Goal: Task Accomplishment & Management: Manage account settings

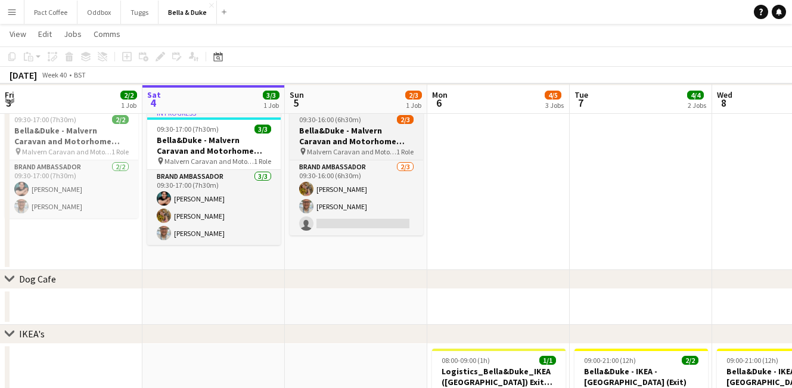
scroll to position [83, 0]
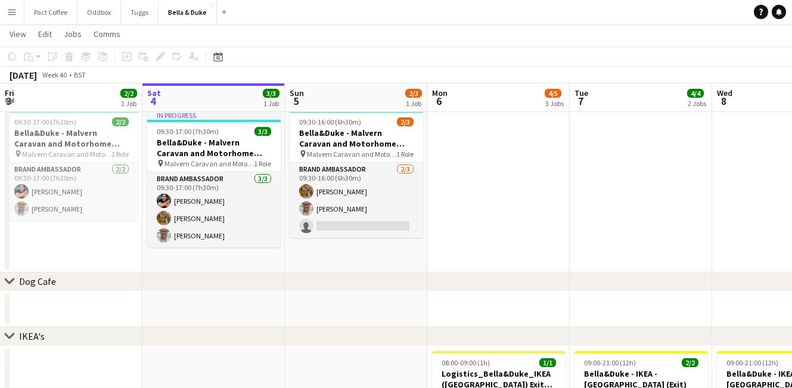
click at [368, 235] on app-card-role "Brand Ambassador [DATE] 09:30-16:00 (6h30m) [PERSON_NAME] [PERSON_NAME] single-…" at bounding box center [356, 200] width 133 height 75
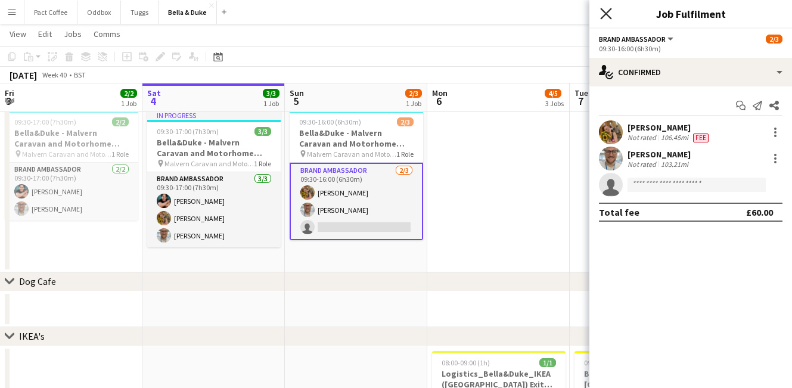
click at [607, 15] on icon at bounding box center [605, 13] width 11 height 11
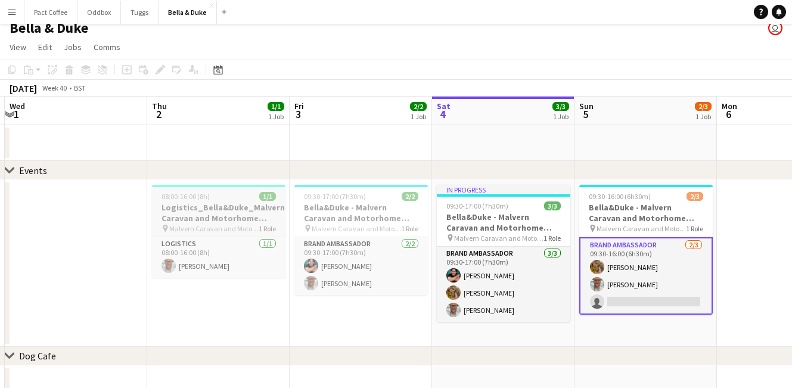
scroll to position [0, 0]
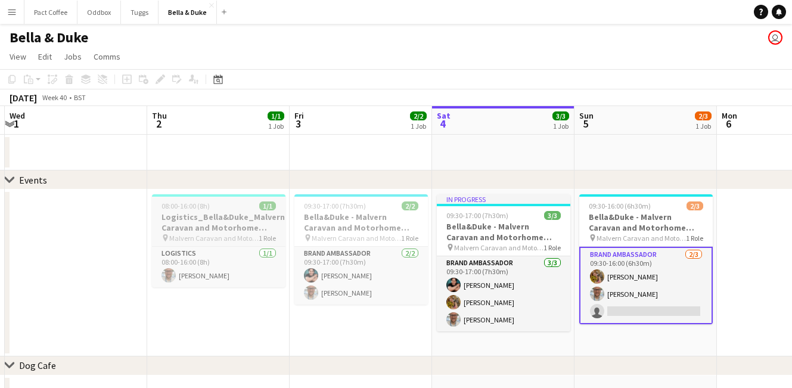
click at [218, 221] on h3 "Logistics_Bella&Duke_Malvern Caravan and Motorhome Show" at bounding box center [218, 222] width 133 height 21
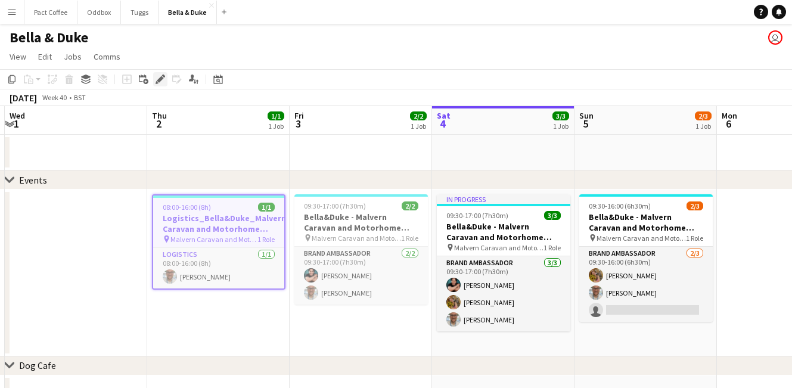
click at [160, 78] on icon at bounding box center [160, 79] width 7 height 7
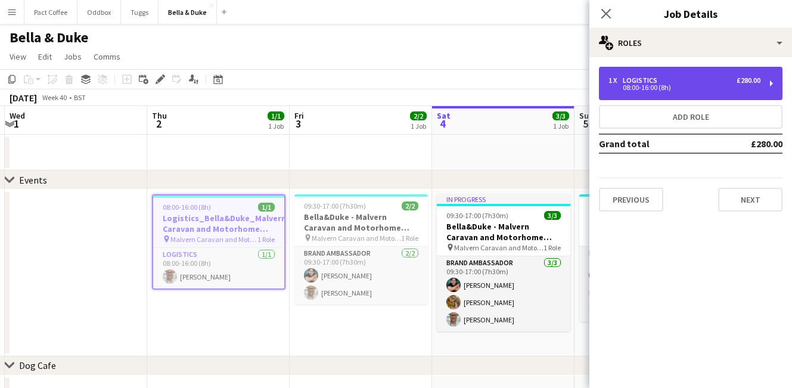
click at [713, 86] on div "08:00-16:00 (8h)" at bounding box center [684, 88] width 152 height 6
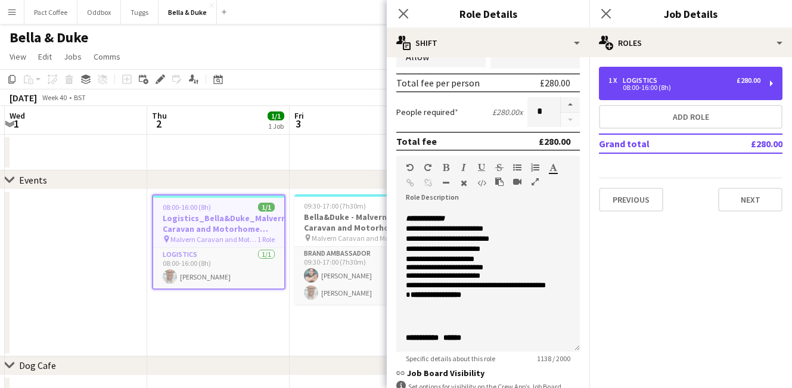
scroll to position [482, 0]
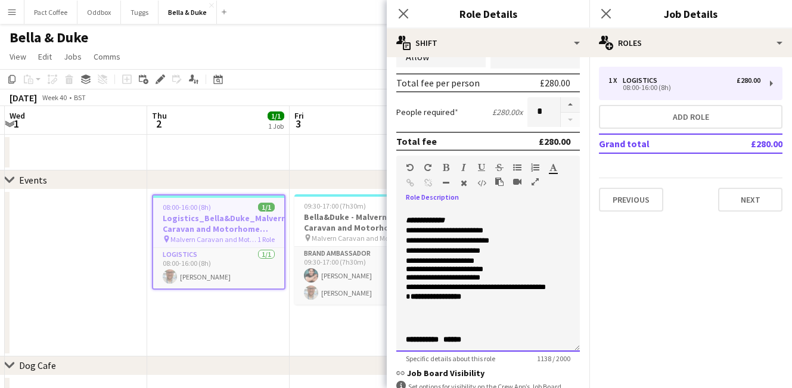
click at [409, 144] on p "**********" at bounding box center [488, 139] width 164 height 10
click at [410, 153] on span "**********" at bounding box center [431, 149] width 51 height 8
click at [416, 191] on p "***** *****" at bounding box center [488, 186] width 164 height 10
click at [424, 198] on span "****" at bounding box center [418, 195] width 12 height 8
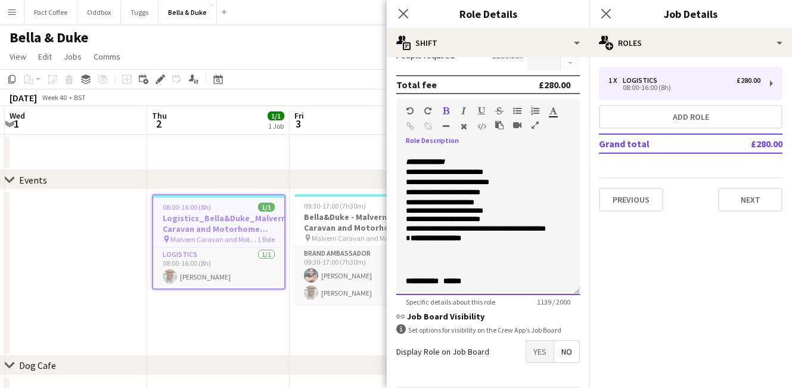
scroll to position [214, 0]
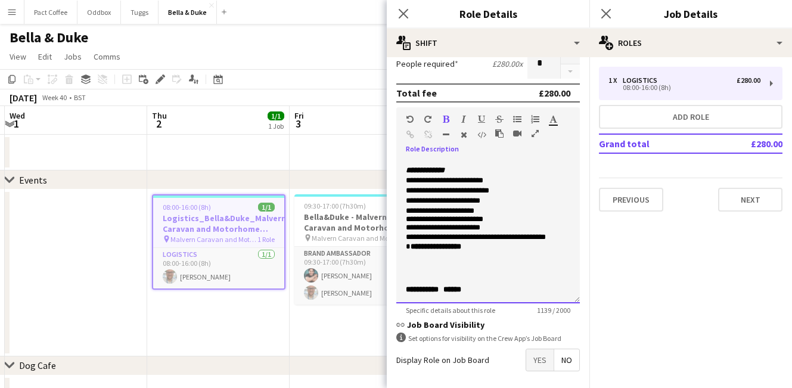
click at [478, 290] on p "**********" at bounding box center [488, 289] width 164 height 8
click at [480, 289] on p "**********" at bounding box center [488, 289] width 164 height 8
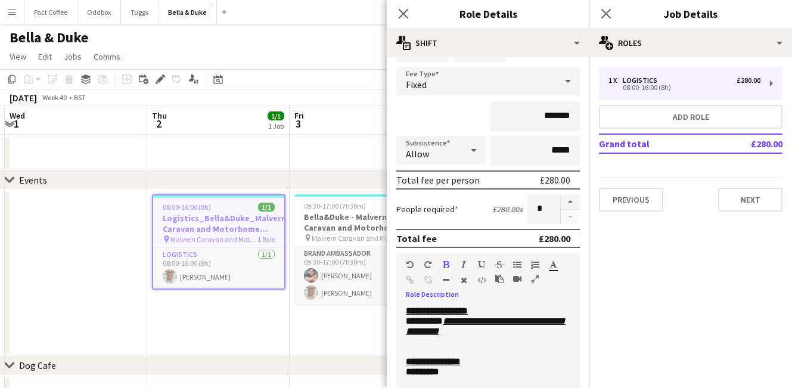
scroll to position [57, 0]
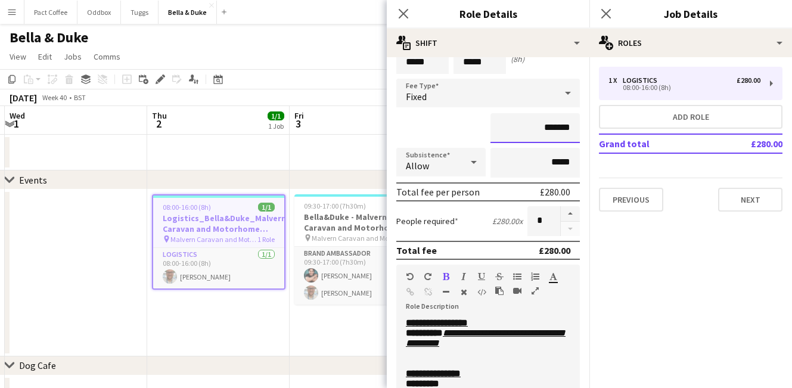
drag, startPoint x: 574, startPoint y: 127, endPoint x: 537, endPoint y: 127, distance: 36.3
click at [537, 127] on input "*******" at bounding box center [534, 128] width 89 height 30
type input "****"
click at [464, 132] on div "****" at bounding box center [488, 128] width 184 height 30
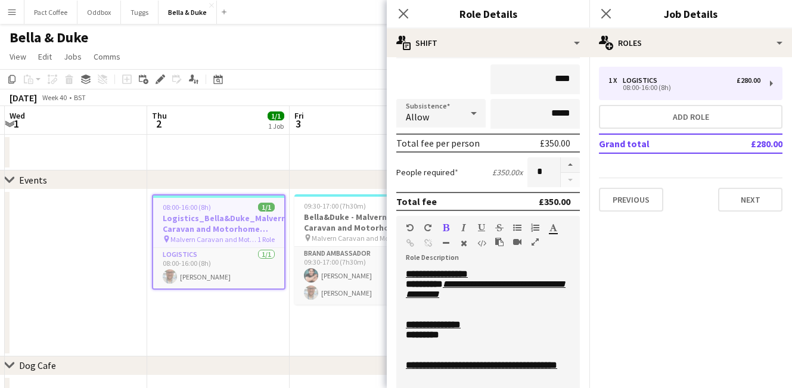
scroll to position [265, 0]
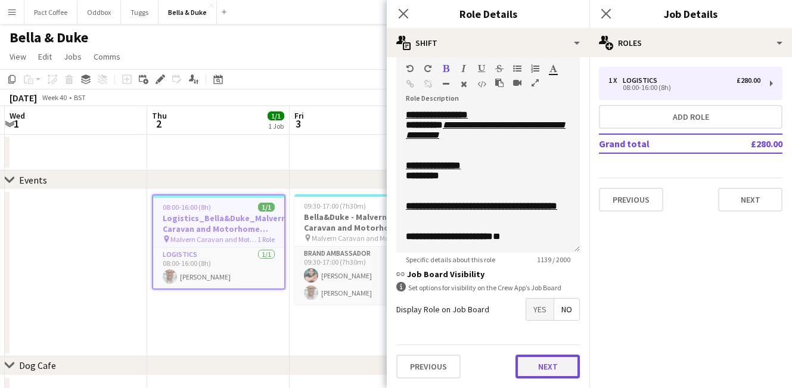
click at [552, 361] on button "Next" at bounding box center [547, 367] width 64 height 24
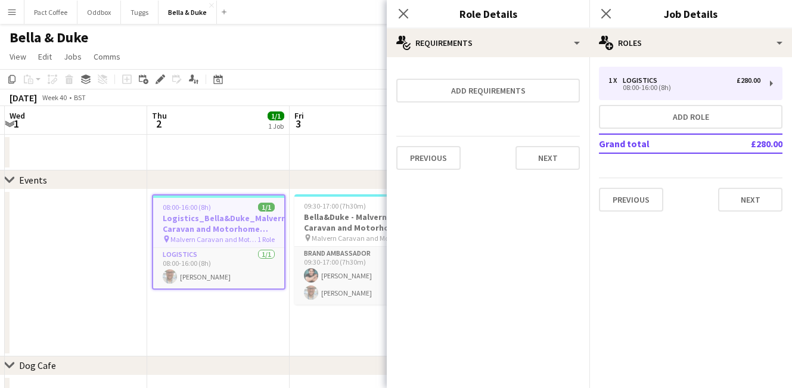
scroll to position [0, 0]
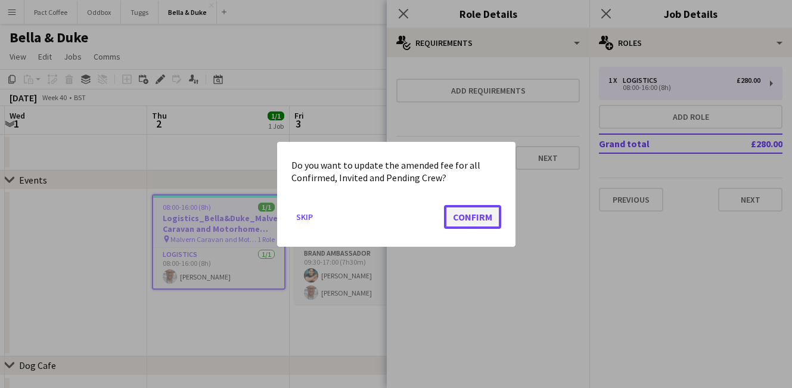
click at [493, 218] on button "Confirm" at bounding box center [472, 216] width 57 height 24
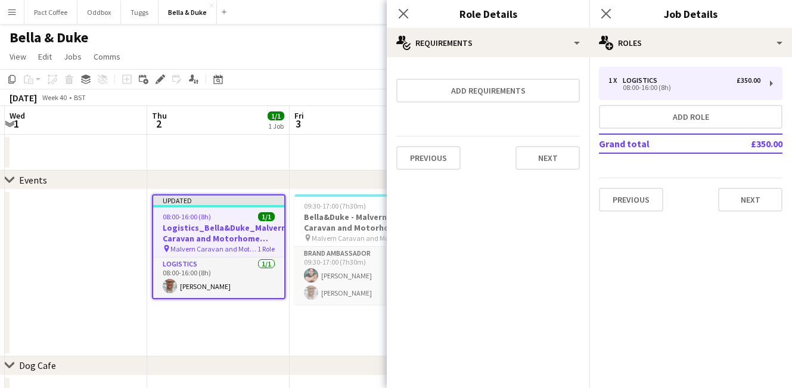
click at [254, 340] on app-date-cell "Updated 08:00-16:00 (8h) 1/1 Logistics_Bella&Duke_Malvern Caravan and Motorhome…" at bounding box center [218, 272] width 142 height 167
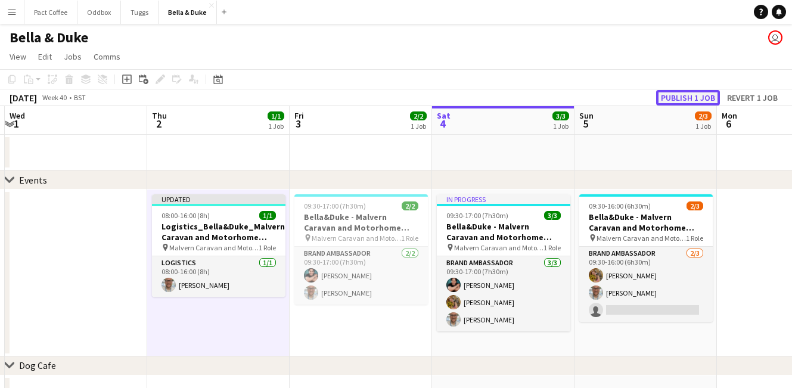
click at [679, 99] on button "Publish 1 job" at bounding box center [688, 97] width 64 height 15
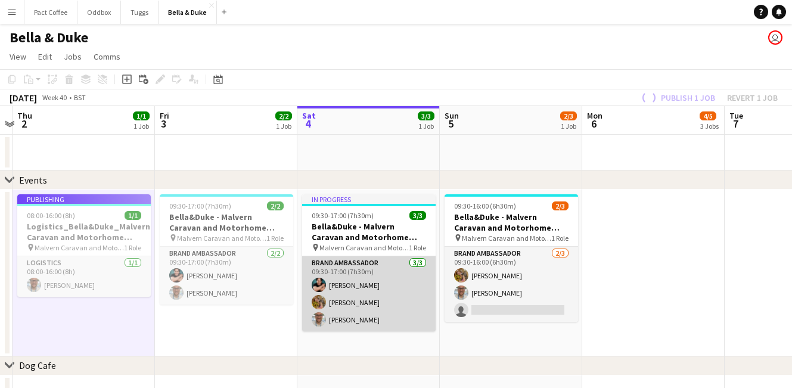
scroll to position [0, 421]
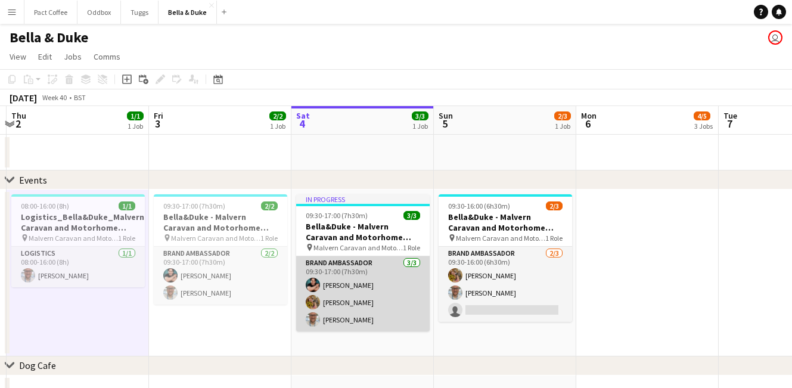
click at [365, 291] on app-card-role "Brand Ambassador [DATE] 09:30-17:00 (7h30m) [PERSON_NAME] [PERSON_NAME] [PERSON…" at bounding box center [362, 293] width 133 height 75
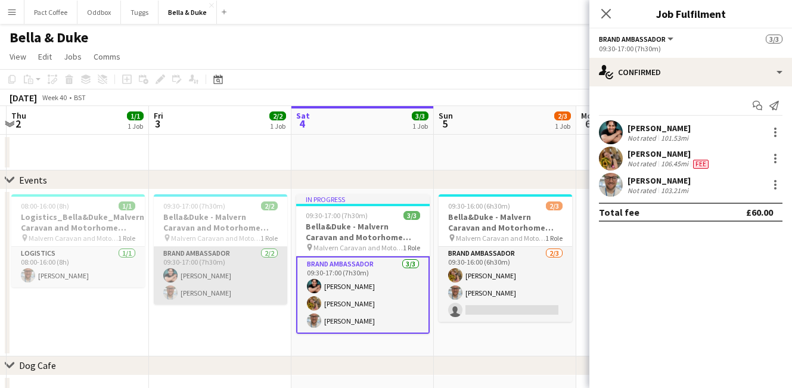
click at [234, 297] on app-card-role "Brand Ambassador [DATE] 09:30-17:00 (7h30m) [PERSON_NAME] [PERSON_NAME]" at bounding box center [220, 276] width 133 height 58
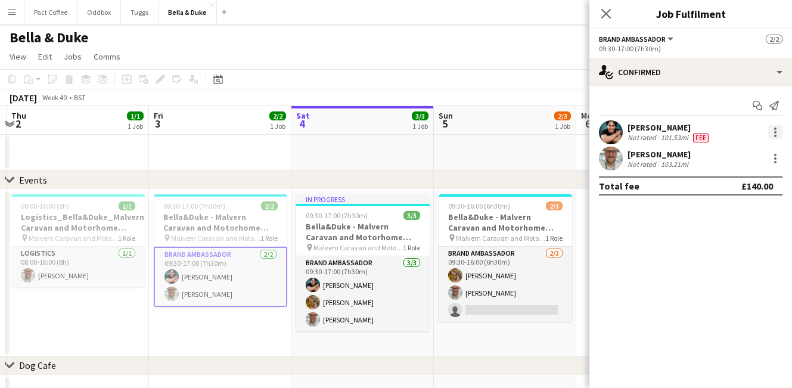
click at [777, 134] on div at bounding box center [775, 132] width 14 height 14
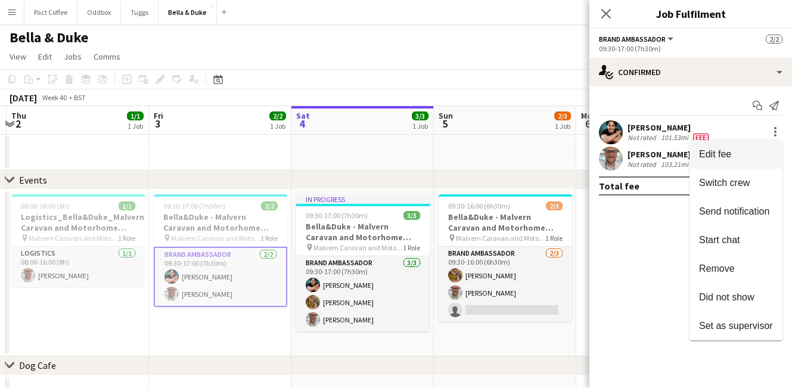
click at [754, 157] on span "Edit fee" at bounding box center [736, 154] width 74 height 11
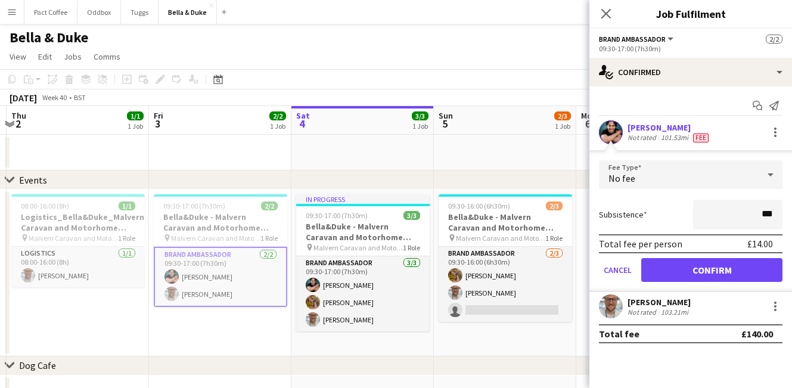
type input "**"
type input "****"
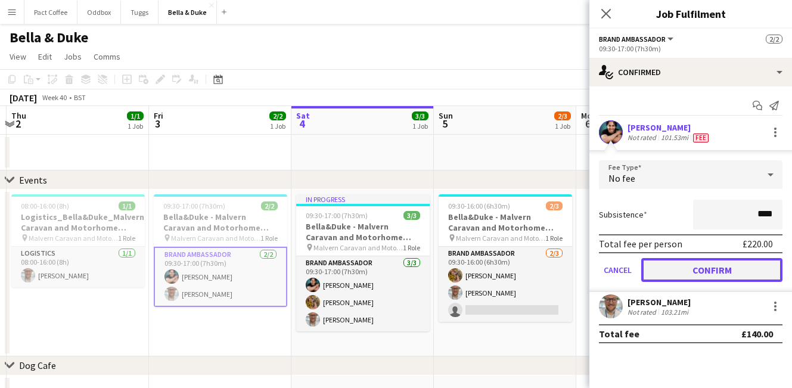
click at [734, 271] on button "Confirm" at bounding box center [711, 270] width 141 height 24
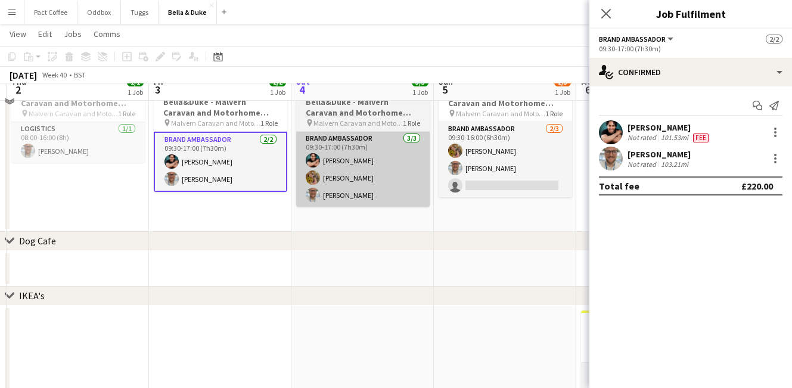
scroll to position [124, 0]
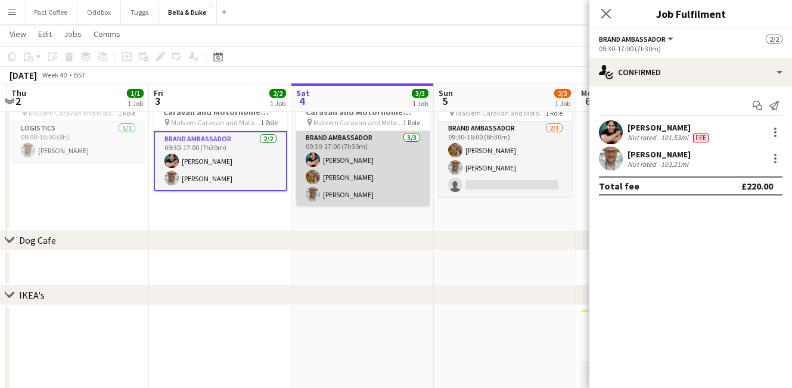
click at [352, 158] on app-card-role "Brand Ambassador [DATE] 09:30-17:00 (7h30m) [PERSON_NAME] [PERSON_NAME] [PERSON…" at bounding box center [362, 168] width 133 height 75
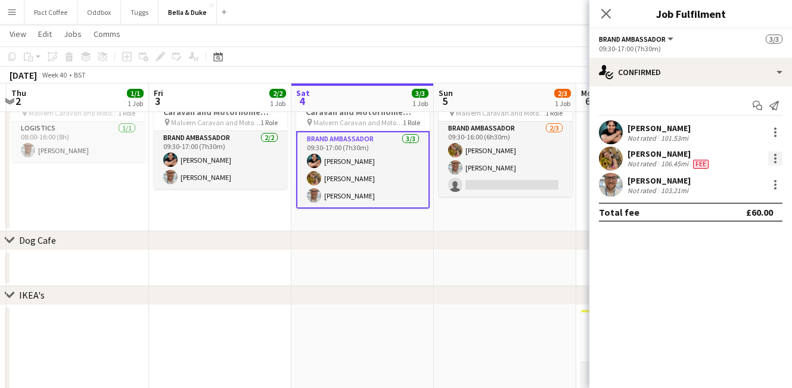
click at [774, 162] on div at bounding box center [775, 162] width 2 height 2
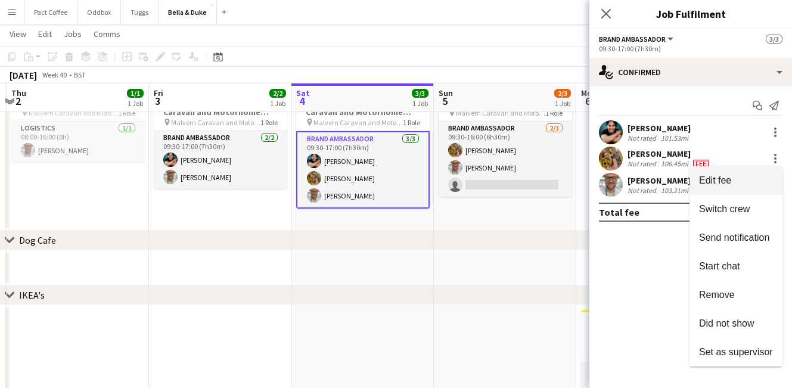
click at [742, 186] on button "Edit fee" at bounding box center [735, 180] width 93 height 29
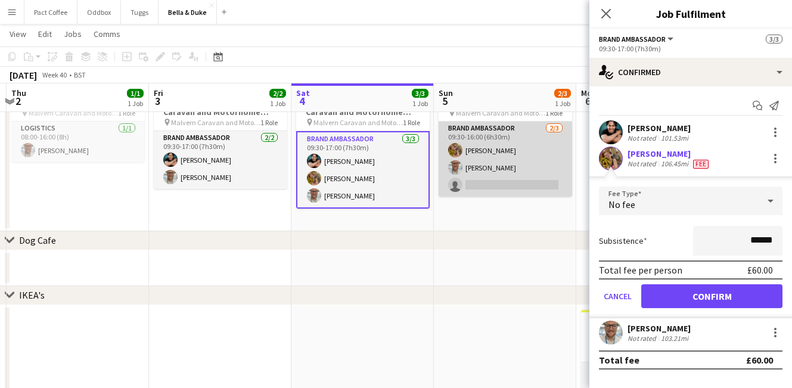
click at [494, 147] on app-card-role "Brand Ambassador [DATE] 09:30-16:00 (6h30m) [PERSON_NAME] [PERSON_NAME] single-…" at bounding box center [505, 159] width 133 height 75
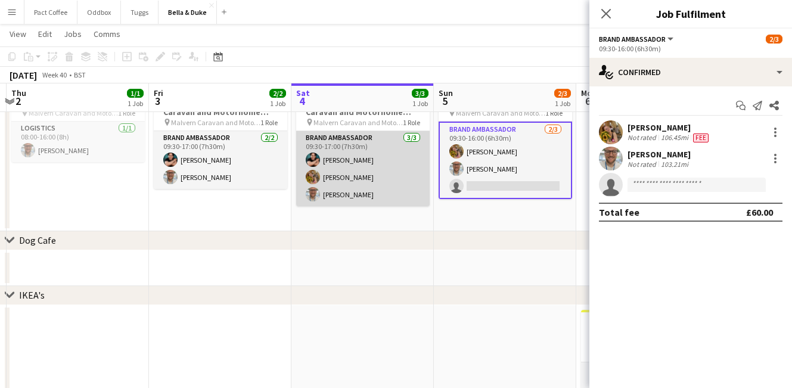
click at [392, 166] on app-card-role "Brand Ambassador [DATE] 09:30-17:00 (7h30m) [PERSON_NAME] [PERSON_NAME] [PERSON…" at bounding box center [362, 168] width 133 height 75
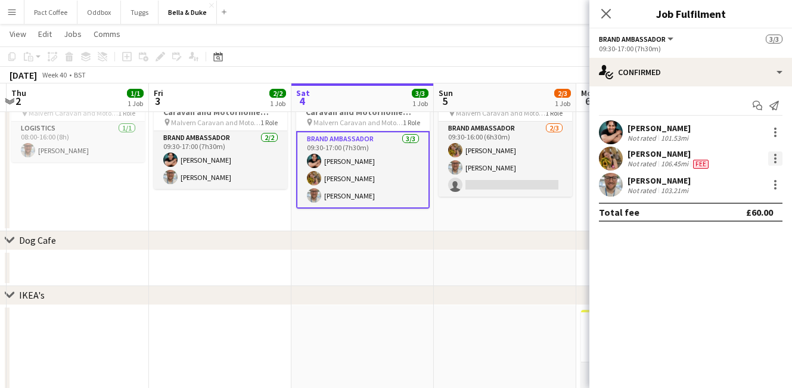
click at [778, 157] on div at bounding box center [775, 158] width 14 height 14
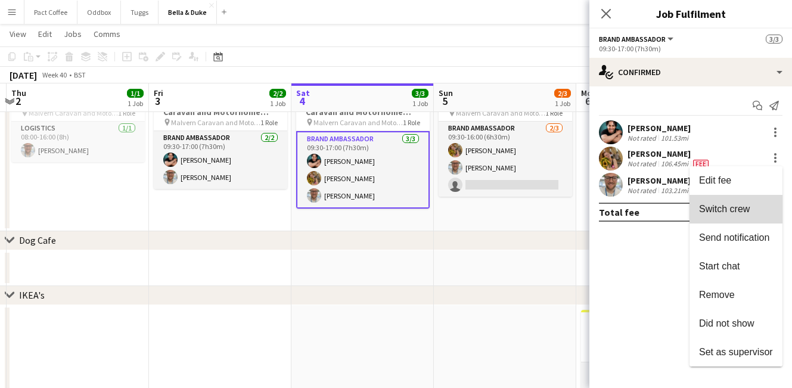
click at [735, 200] on button "Switch crew" at bounding box center [735, 209] width 93 height 29
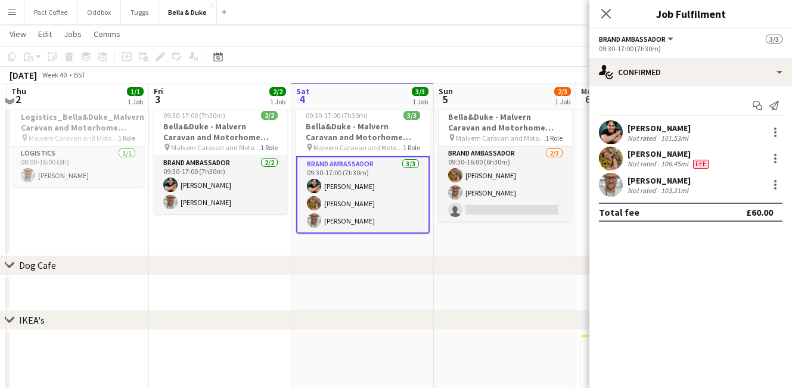
click at [424, 242] on app-date-cell "In progress 09:30-17:00 (7h30m) 3/3 [PERSON_NAME] - Malvern Caravan and Motorho…" at bounding box center [362, 172] width 142 height 167
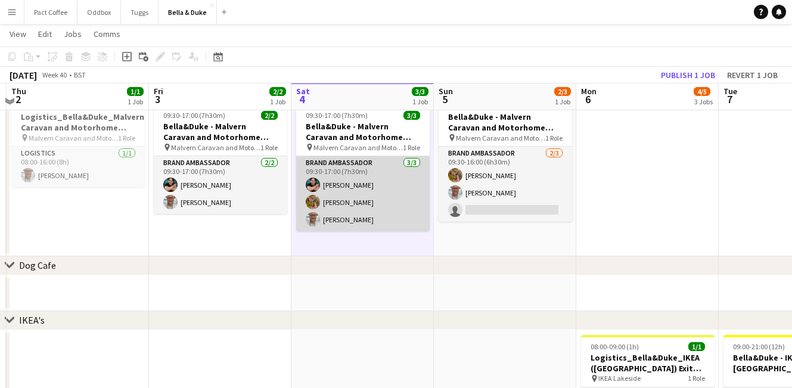
click at [387, 207] on app-card-role "Brand Ambassador [DATE] 09:30-17:00 (7h30m) [PERSON_NAME] [PERSON_NAME] [PERSON…" at bounding box center [362, 193] width 133 height 75
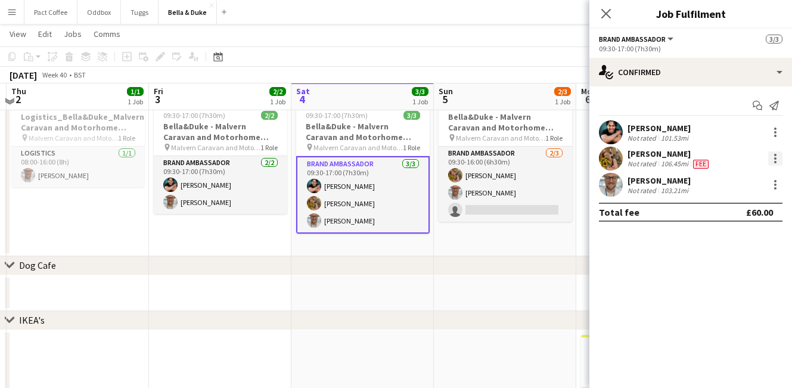
click at [774, 159] on div at bounding box center [775, 158] width 2 height 2
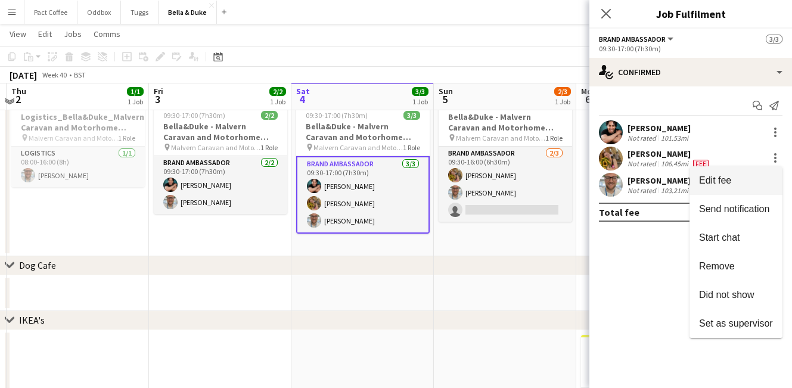
click at [745, 181] on span "Edit fee" at bounding box center [736, 180] width 74 height 11
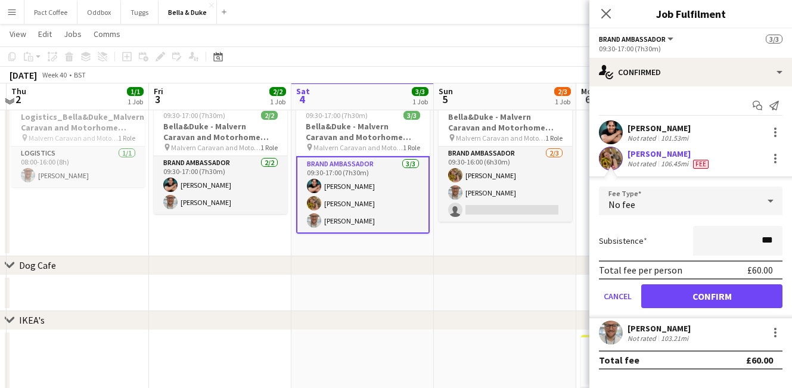
type input "**"
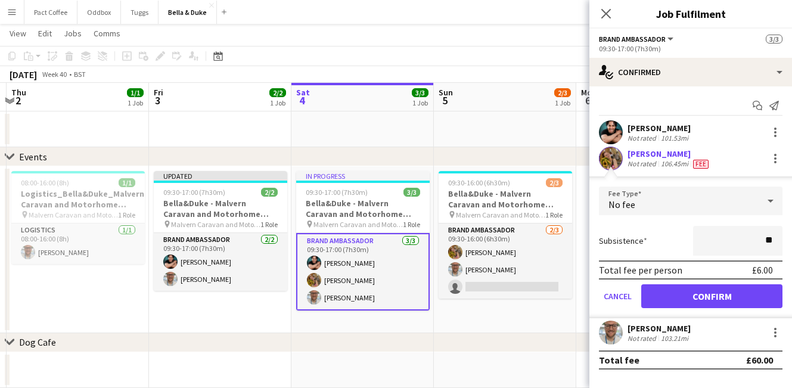
scroll to position [52, 0]
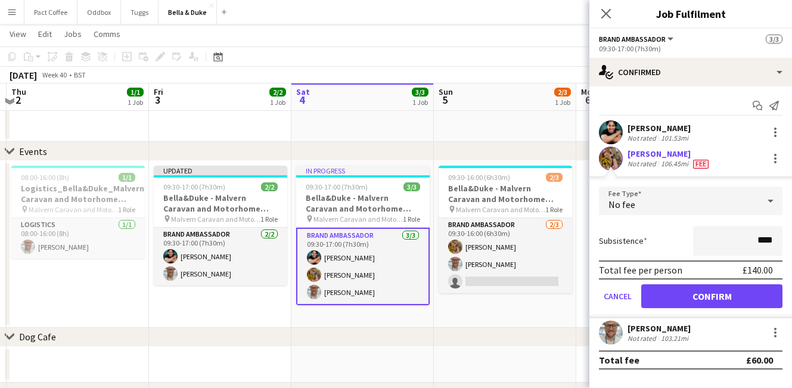
type input "****"
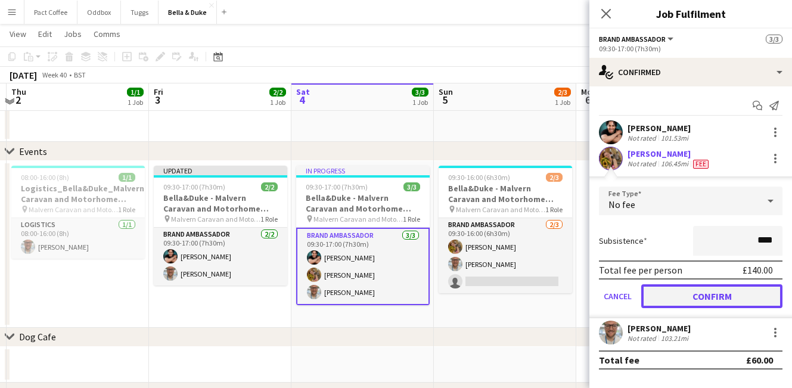
click at [683, 290] on button "Confirm" at bounding box center [711, 296] width 141 height 24
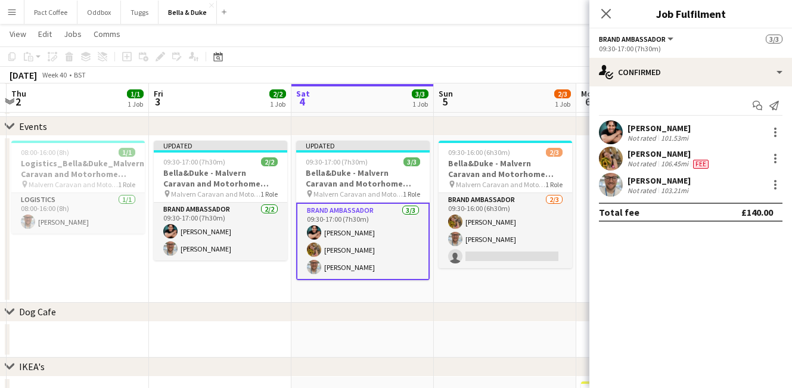
click at [475, 290] on app-date-cell "09:30-16:00 (6h30m) 2/3 [PERSON_NAME] - Malvern Caravan and Motorhome Show pin …" at bounding box center [505, 219] width 142 height 167
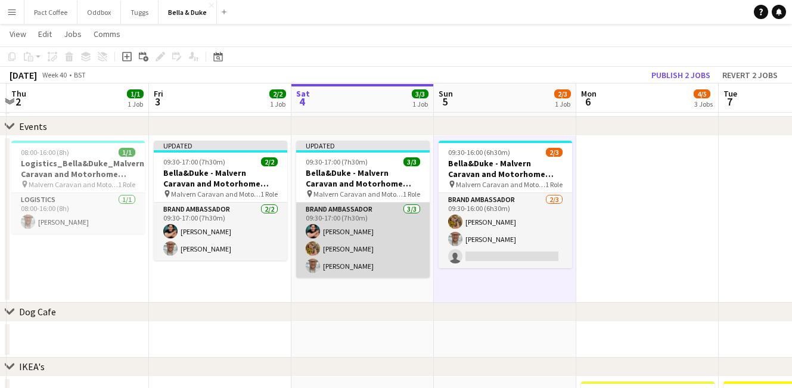
click at [392, 239] on app-card-role "Brand Ambassador [DATE] 09:30-17:00 (7h30m) [PERSON_NAME] [PERSON_NAME] [PERSON…" at bounding box center [362, 240] width 133 height 75
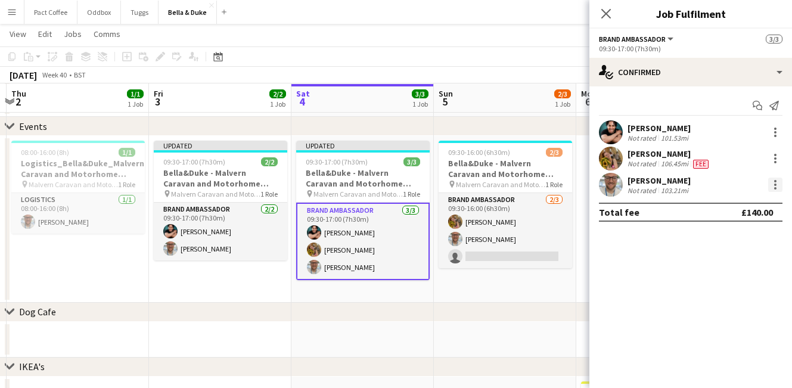
click at [770, 181] on div at bounding box center [775, 185] width 14 height 14
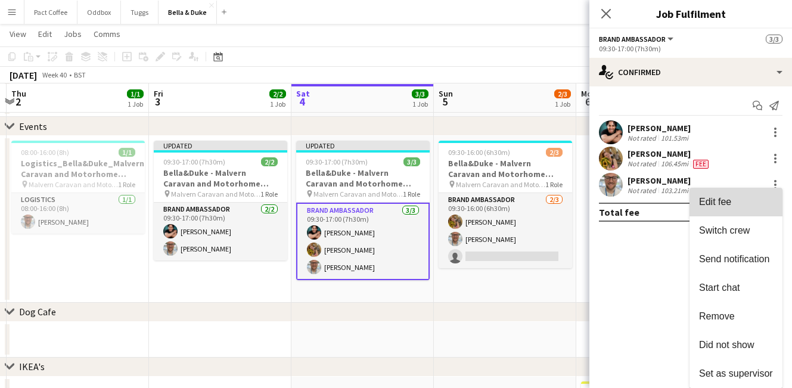
click at [738, 206] on span "Edit fee" at bounding box center [736, 202] width 74 height 11
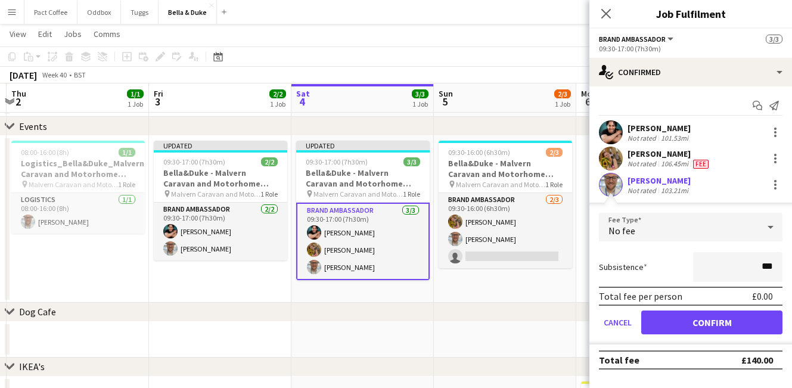
type input "**"
type input "***"
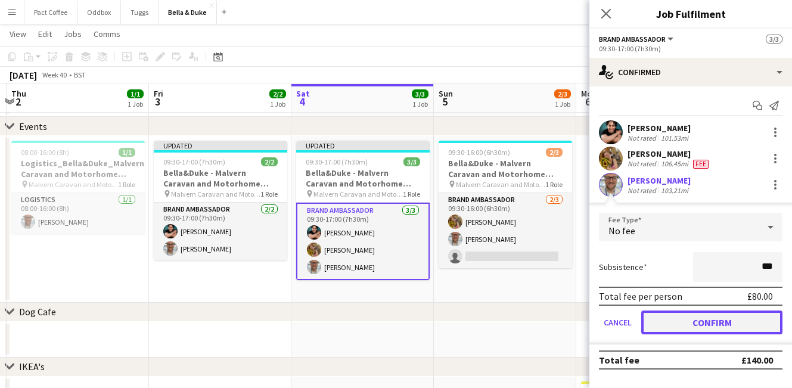
click at [773, 328] on button "Confirm" at bounding box center [711, 322] width 141 height 24
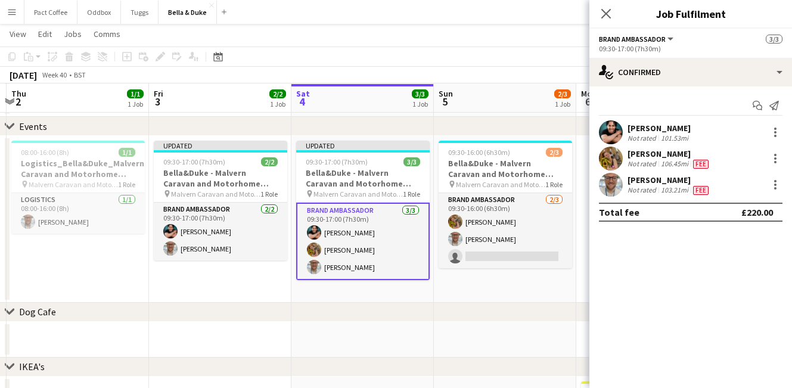
click at [390, 305] on div "chevron-right Dog Cafe" at bounding box center [396, 312] width 792 height 19
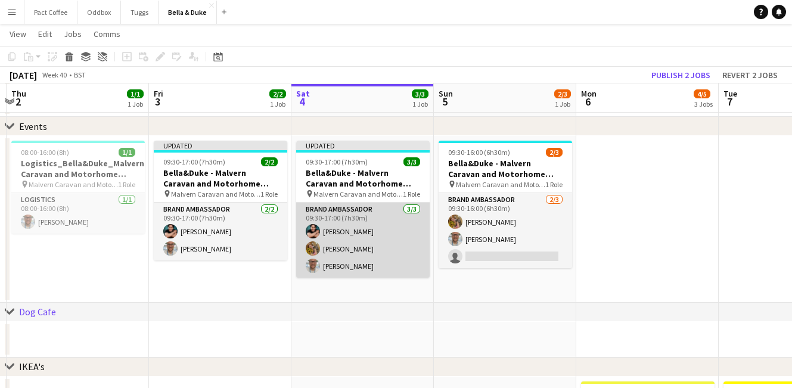
click at [391, 219] on app-card-role "Brand Ambassador [DATE] 09:30-17:00 (7h30m) [PERSON_NAME] [PERSON_NAME] [PERSON…" at bounding box center [362, 240] width 133 height 75
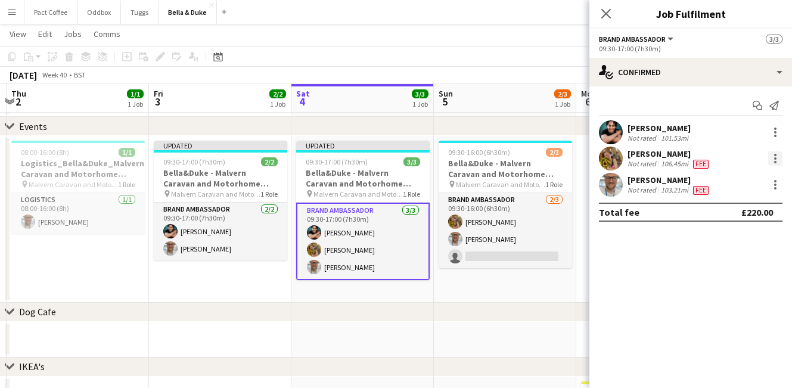
click at [781, 162] on div at bounding box center [775, 158] width 14 height 14
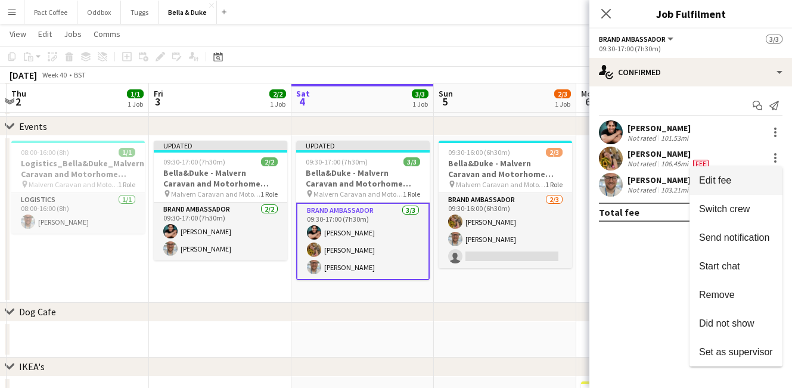
click at [745, 180] on span "Edit fee" at bounding box center [736, 180] width 74 height 11
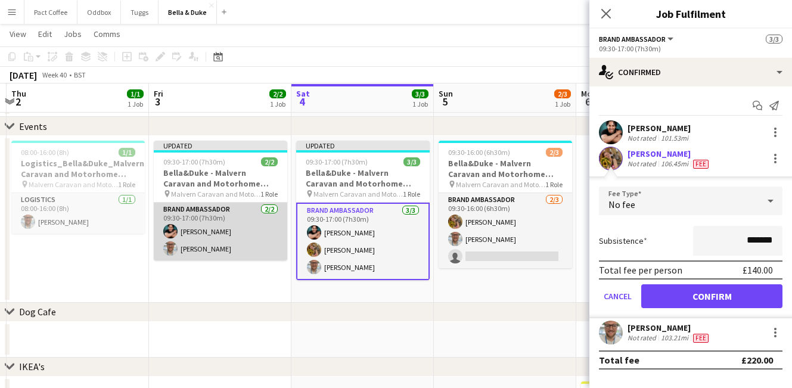
click at [235, 222] on app-card-role "Brand Ambassador [DATE] 09:30-17:00 (7h30m) [PERSON_NAME] [PERSON_NAME]" at bounding box center [220, 232] width 133 height 58
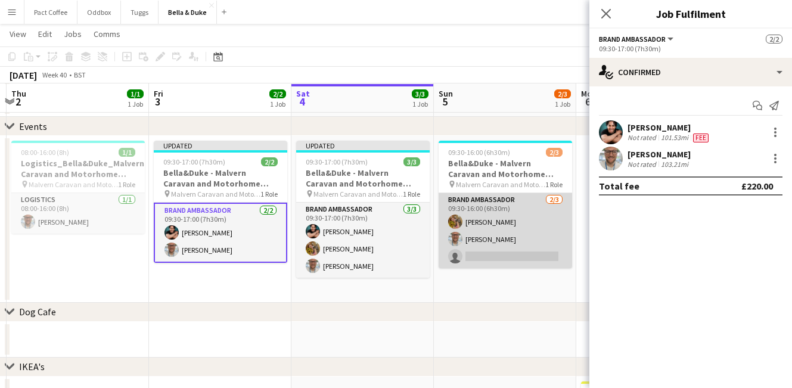
click at [496, 234] on app-card-role "Brand Ambassador [DATE] 09:30-16:00 (6h30m) [PERSON_NAME] [PERSON_NAME] single-…" at bounding box center [505, 230] width 133 height 75
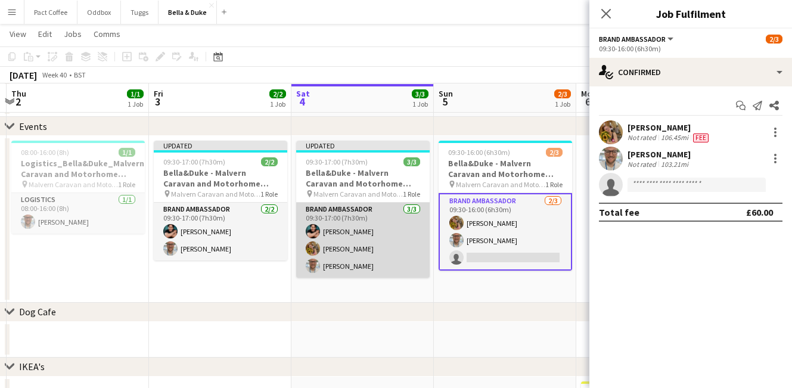
click at [380, 255] on app-card-role "Brand Ambassador [DATE] 09:30-17:00 (7h30m) [PERSON_NAME] [PERSON_NAME] [PERSON…" at bounding box center [362, 240] width 133 height 75
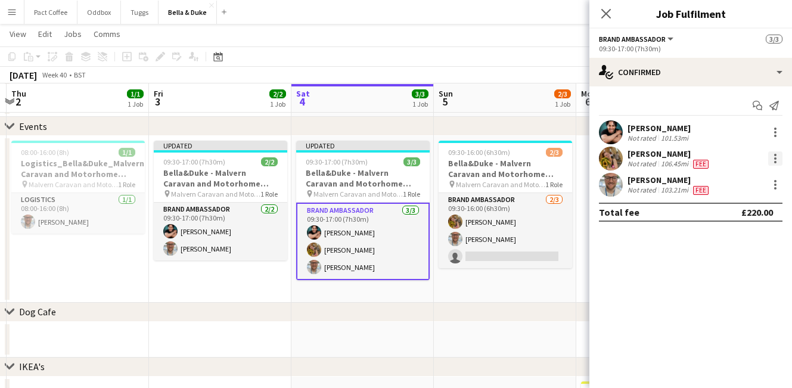
click at [778, 161] on div at bounding box center [775, 158] width 14 height 14
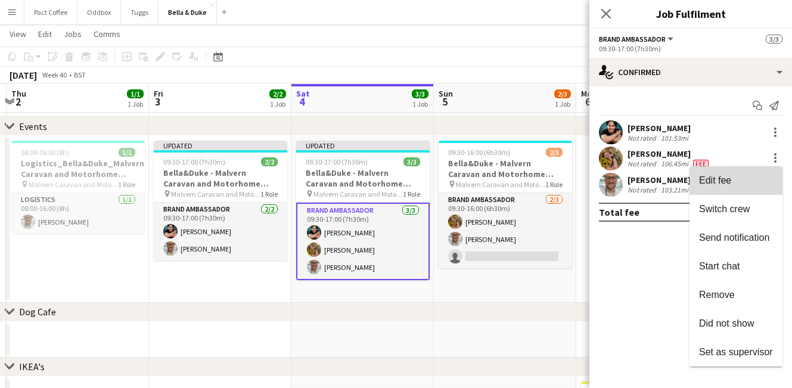
click at [750, 172] on button "Edit fee" at bounding box center [735, 180] width 93 height 29
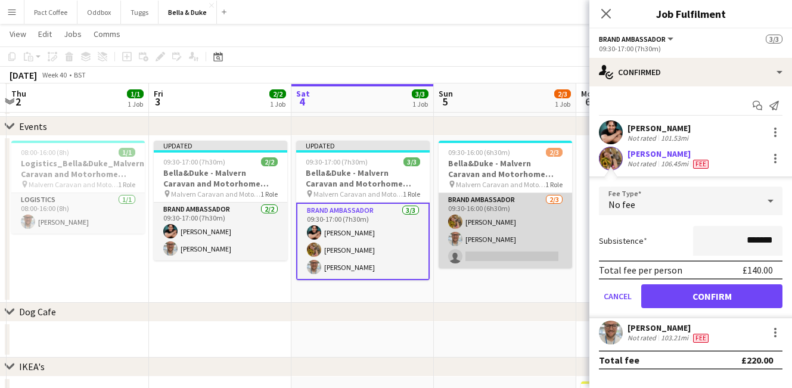
click at [519, 233] on app-card-role "Brand Ambassador [DATE] 09:30-16:00 (6h30m) [PERSON_NAME] [PERSON_NAME] single-…" at bounding box center [505, 230] width 133 height 75
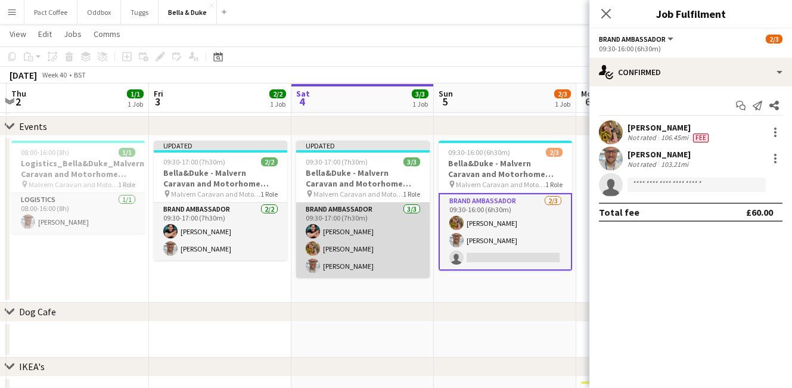
click at [419, 228] on app-card-role "Brand Ambassador [DATE] 09:30-17:00 (7h30m) [PERSON_NAME] [PERSON_NAME] [PERSON…" at bounding box center [362, 240] width 133 height 75
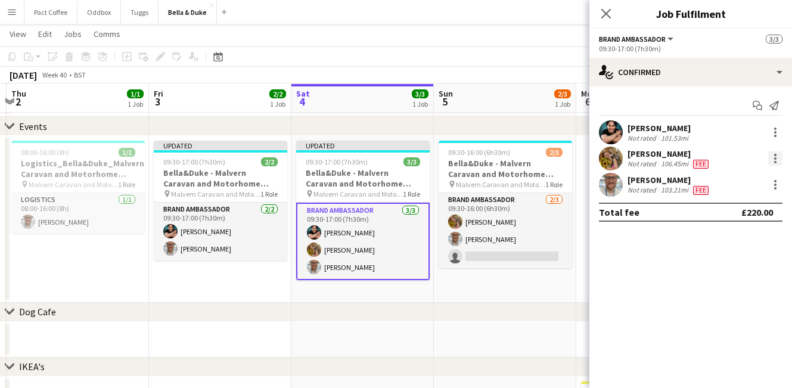
click at [777, 158] on div at bounding box center [775, 158] width 14 height 14
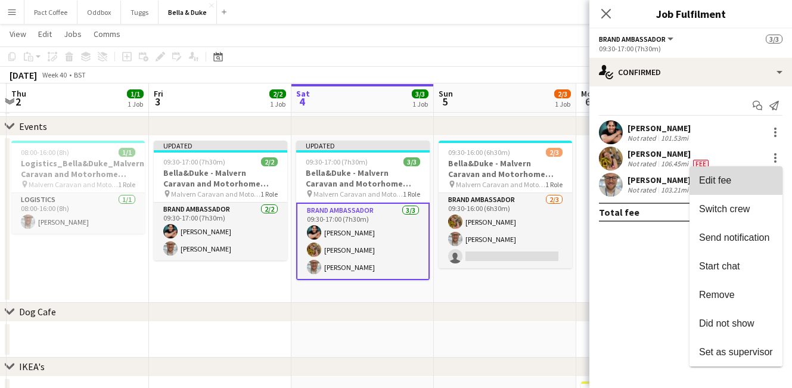
click at [733, 185] on span "Edit fee" at bounding box center [736, 180] width 74 height 11
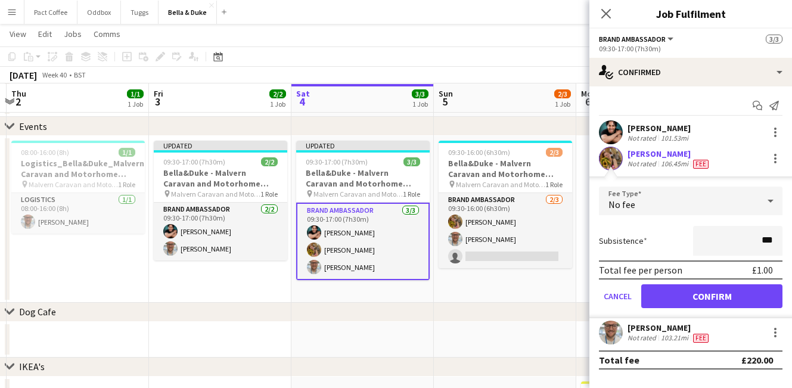
type input "**"
type input "****"
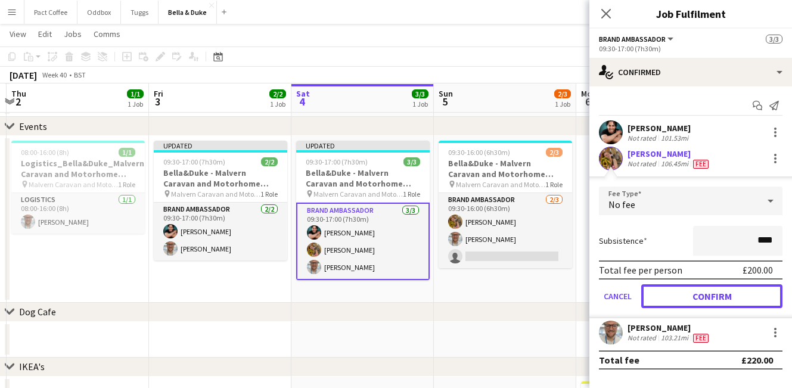
drag, startPoint x: 716, startPoint y: 296, endPoint x: 707, endPoint y: 292, distance: 10.4
click at [716, 296] on button "Confirm" at bounding box center [711, 296] width 141 height 24
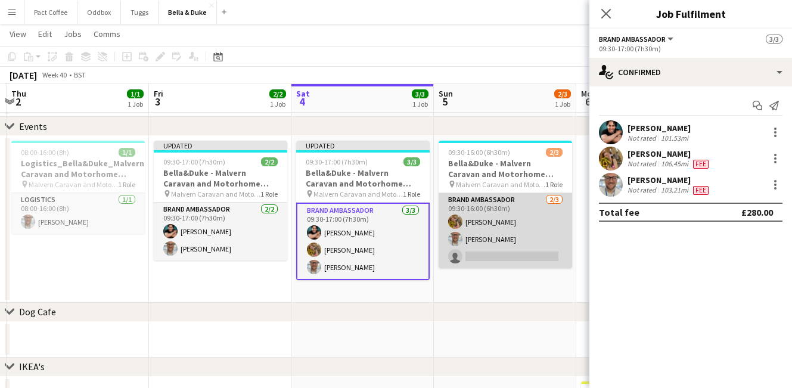
click at [495, 238] on app-card-role "Brand Ambassador [DATE] 09:30-16:00 (6h30m) [PERSON_NAME] [PERSON_NAME] single-…" at bounding box center [505, 230] width 133 height 75
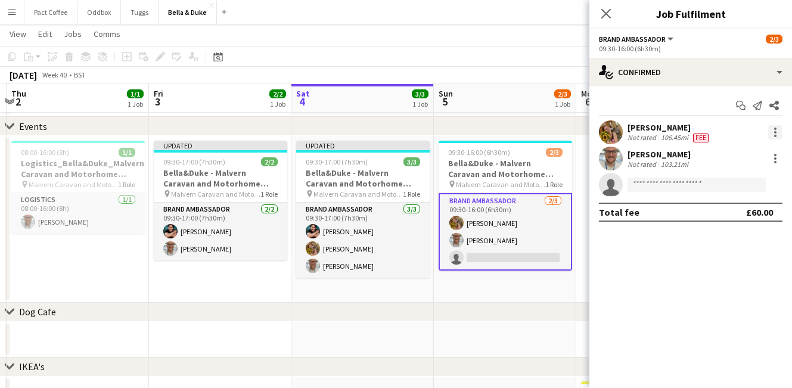
click at [780, 135] on div at bounding box center [775, 132] width 14 height 14
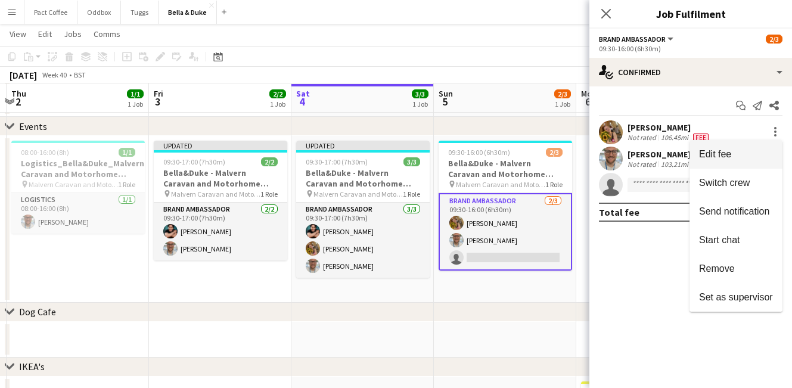
click at [745, 154] on span "Edit fee" at bounding box center [736, 154] width 74 height 11
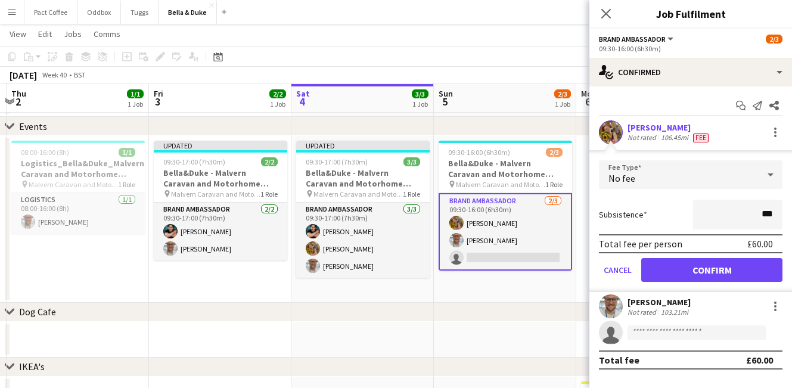
type input "**"
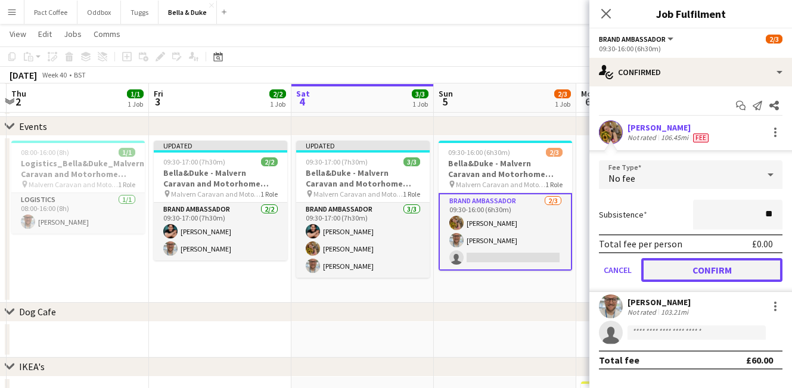
click at [775, 262] on button "Confirm" at bounding box center [711, 270] width 141 height 24
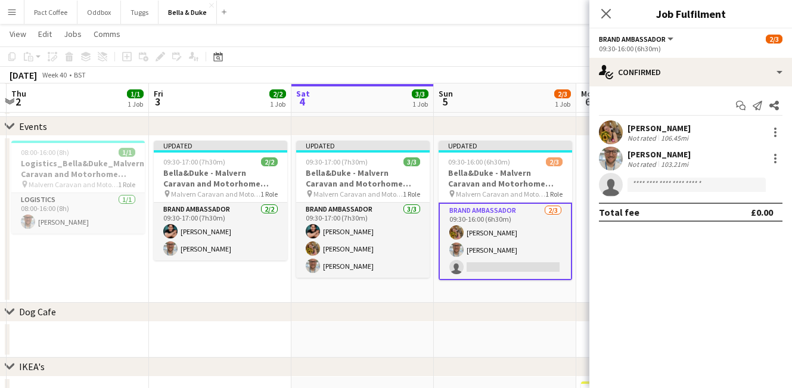
click at [455, 309] on div "chevron-right Dog Cafe" at bounding box center [396, 312] width 792 height 19
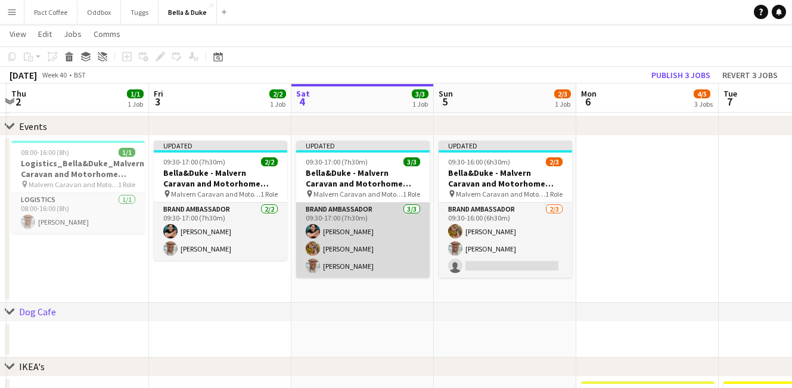
click at [329, 243] on app-card-role "Brand Ambassador [DATE] 09:30-17:00 (7h30m) [PERSON_NAME] [PERSON_NAME] [PERSON…" at bounding box center [362, 240] width 133 height 75
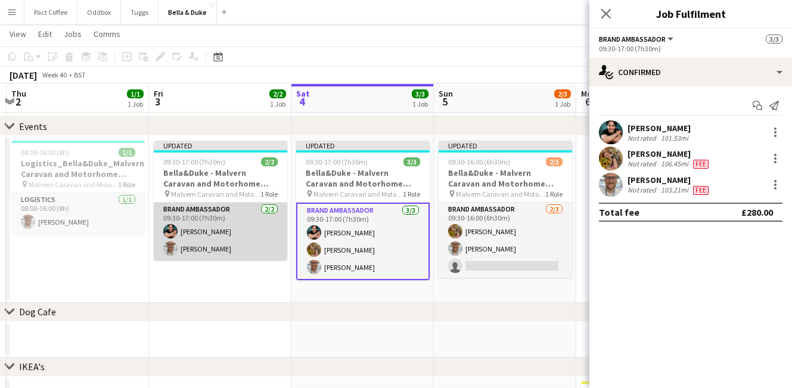
click at [243, 232] on app-card-role "Brand Ambassador [DATE] 09:30-17:00 (7h30m) [PERSON_NAME] [PERSON_NAME]" at bounding box center [220, 232] width 133 height 58
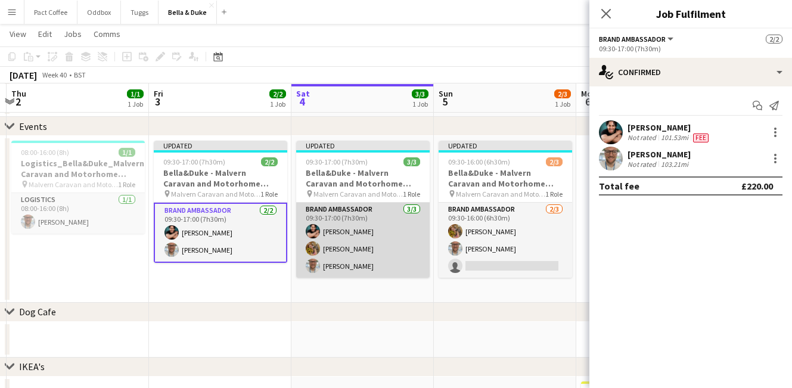
click at [372, 235] on app-card-role "Brand Ambassador [DATE] 09:30-17:00 (7h30m) [PERSON_NAME] [PERSON_NAME] [PERSON…" at bounding box center [362, 240] width 133 height 75
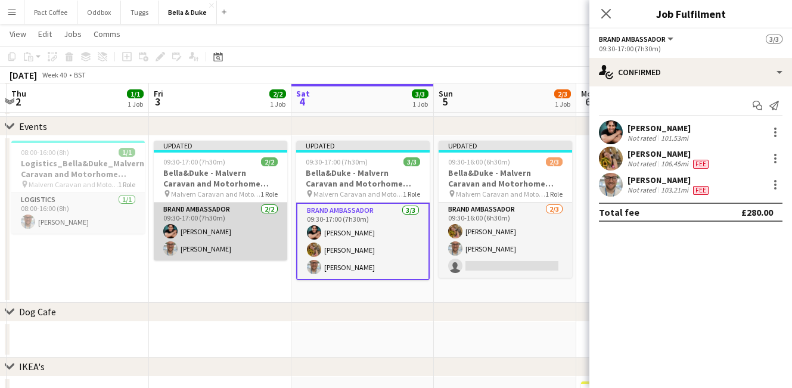
click at [212, 245] on app-card-role "Brand Ambassador [DATE] 09:30-17:00 (7h30m) [PERSON_NAME] [PERSON_NAME]" at bounding box center [220, 232] width 133 height 58
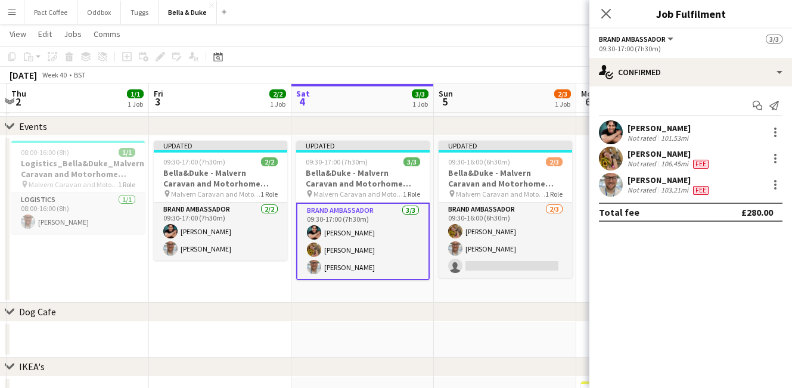
scroll to position [0, 420]
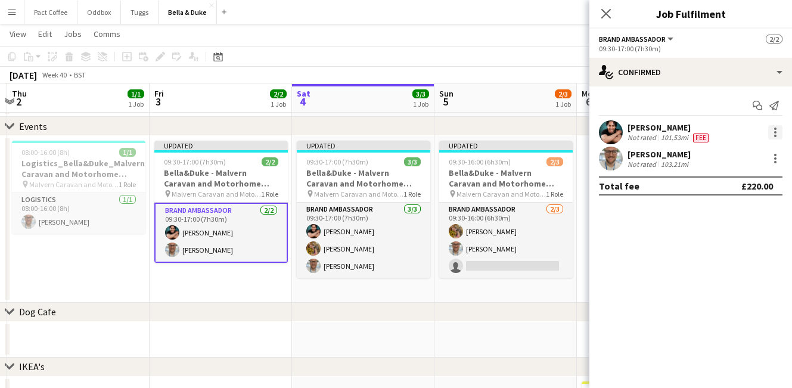
click at [775, 135] on div at bounding box center [775, 136] width 2 height 2
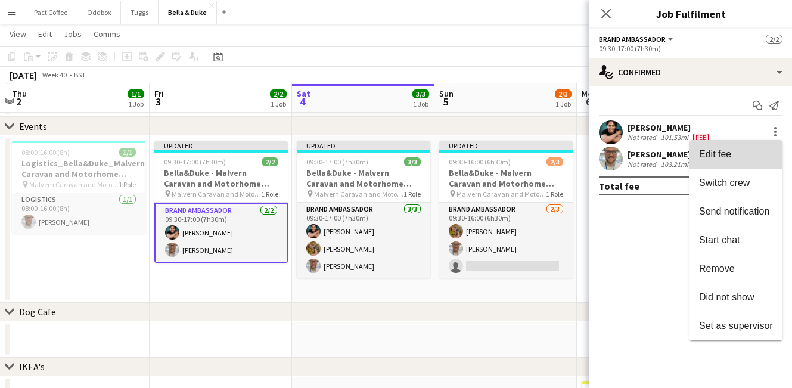
click at [736, 158] on span "Edit fee" at bounding box center [736, 154] width 74 height 11
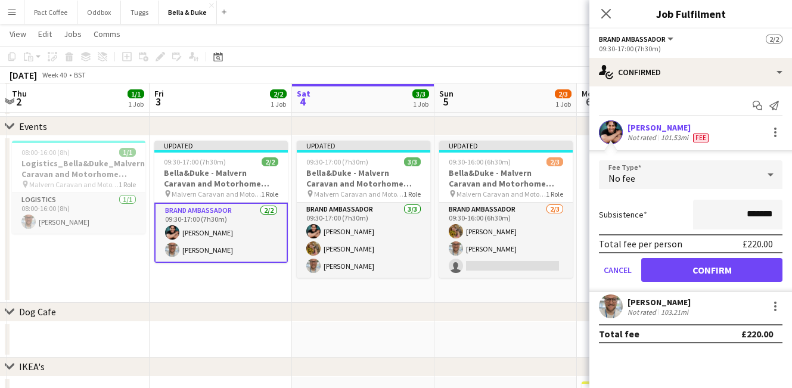
click at [327, 304] on div "chevron-right Dog Cafe" at bounding box center [396, 312] width 792 height 19
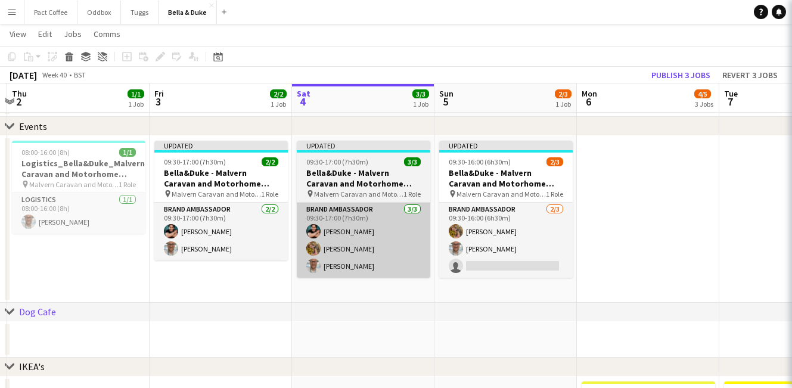
click at [350, 250] on app-card-role "Brand Ambassador [DATE] 09:30-17:00 (7h30m) [PERSON_NAME] [PERSON_NAME] [PERSON…" at bounding box center [363, 240] width 133 height 75
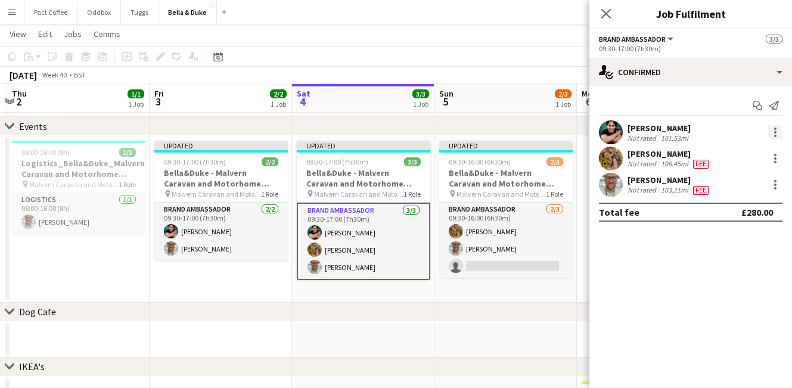
click at [782, 133] on div at bounding box center [775, 132] width 14 height 14
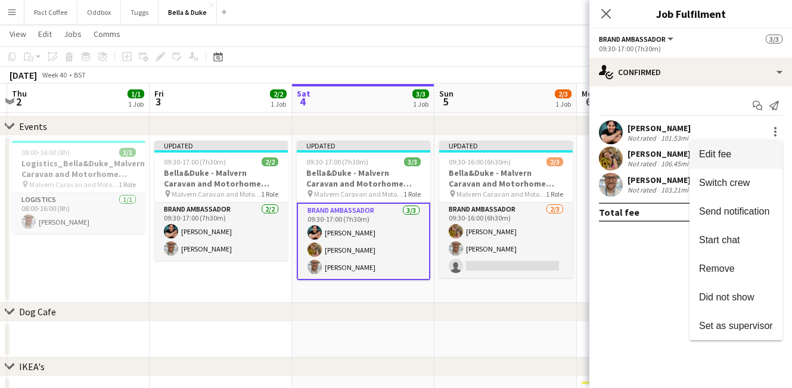
click at [746, 148] on button "Edit fee" at bounding box center [735, 154] width 93 height 29
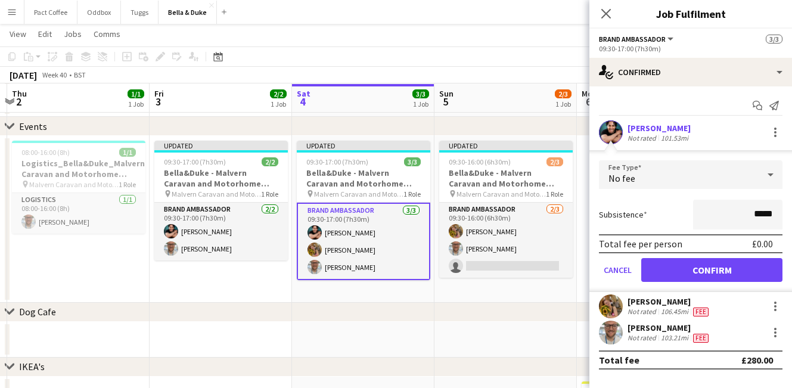
click at [606, 5] on div "Close pop-in" at bounding box center [605, 13] width 33 height 27
click at [604, 13] on icon "Close pop-in" at bounding box center [605, 13] width 11 height 11
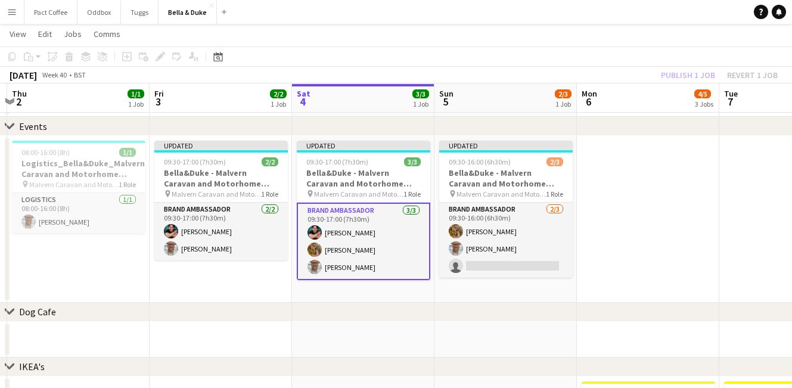
click at [101, 303] on div "chevron-right Dog Cafe" at bounding box center [396, 312] width 792 height 19
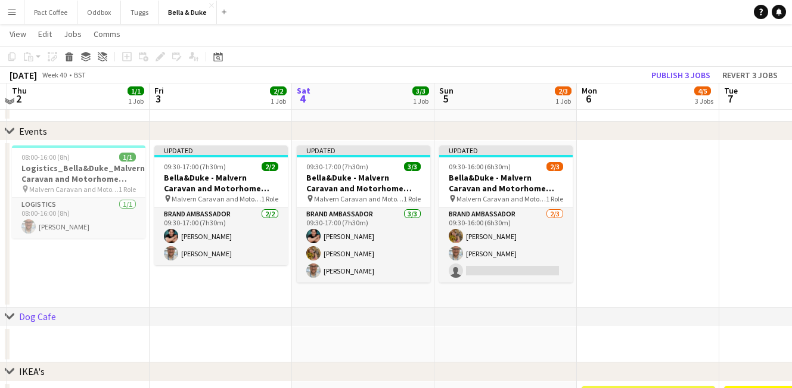
scroll to position [44, 0]
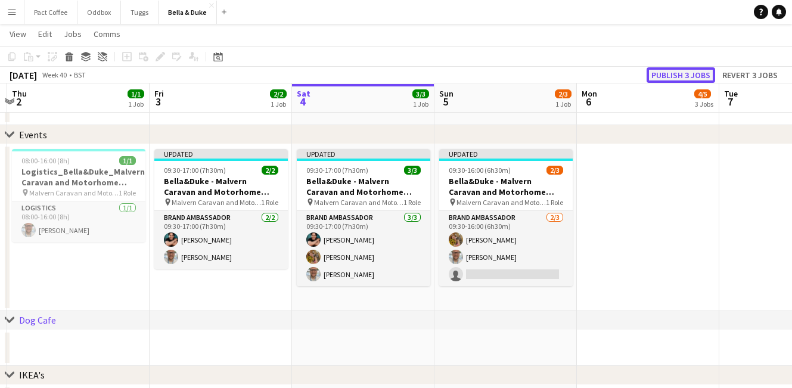
click at [692, 69] on button "Publish 3 jobs" at bounding box center [680, 74] width 69 height 15
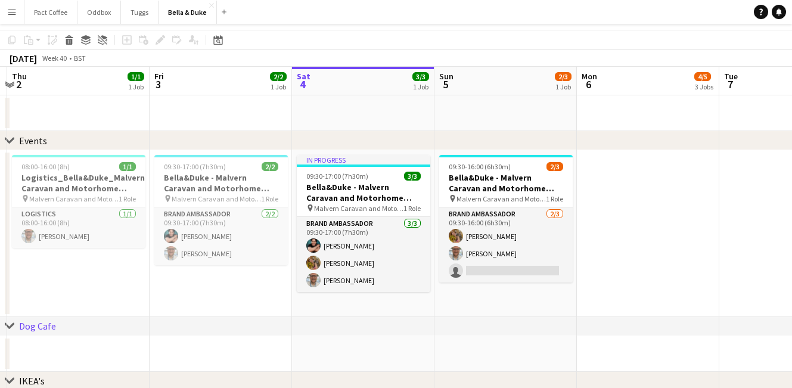
scroll to position [14, 0]
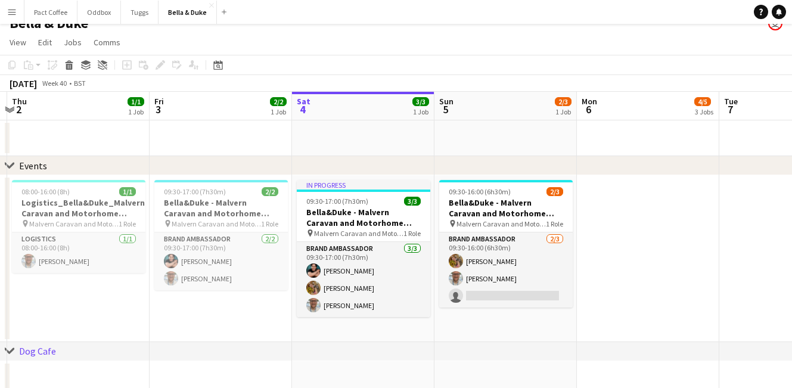
click at [468, 350] on div "chevron-right Dog Cafe" at bounding box center [396, 351] width 792 height 19
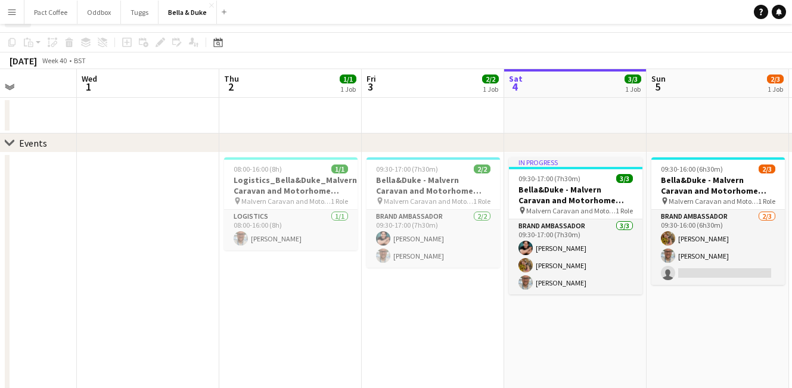
scroll to position [1, 0]
